Goal: Information Seeking & Learning: Learn about a topic

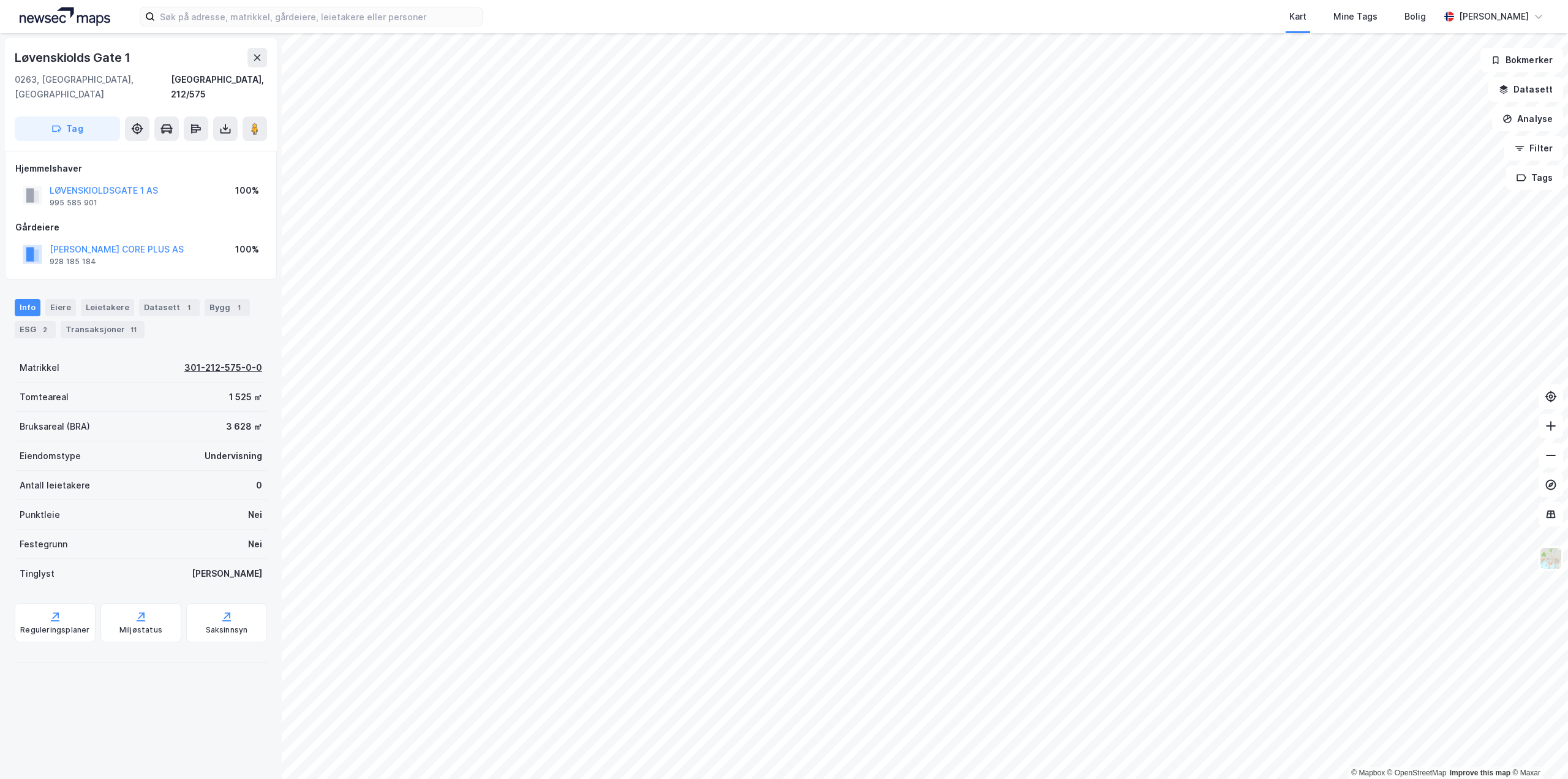
click at [186, 360] on div "301-212-575-0-0" at bounding box center [223, 368] width 78 height 15
click at [206, 730] on div "[STREET_ADDRESS], 212/575 Tag Hjemmelshaver LØVENSKIOLDSGATE 1 AS 995 585 901 1…" at bounding box center [141, 406] width 282 height 745
click at [243, 82] on div "[GEOGRAPHIC_DATA], 212/575" at bounding box center [219, 87] width 96 height 30
